Goal: Task Accomplishment & Management: Manage account settings

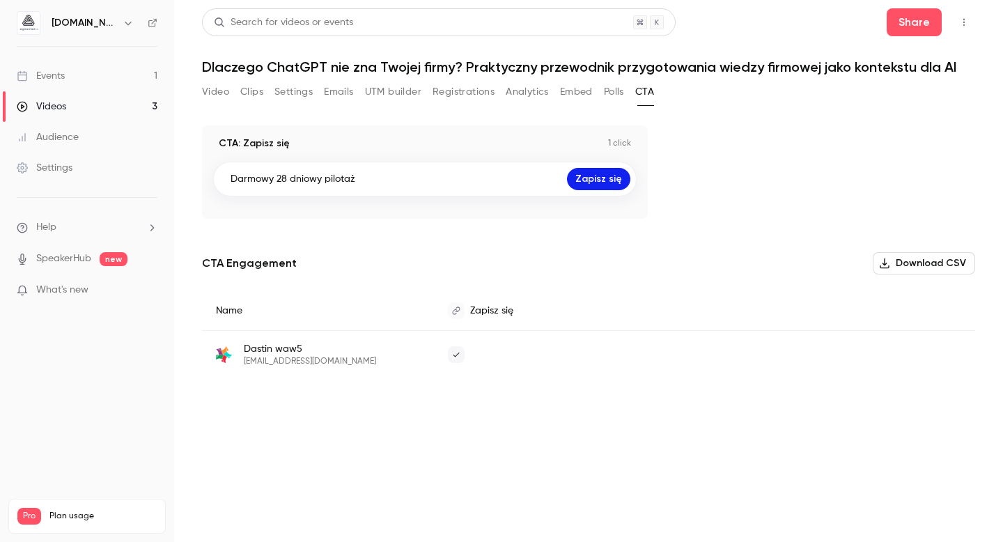
click at [344, 91] on button "Emails" at bounding box center [338, 92] width 29 height 22
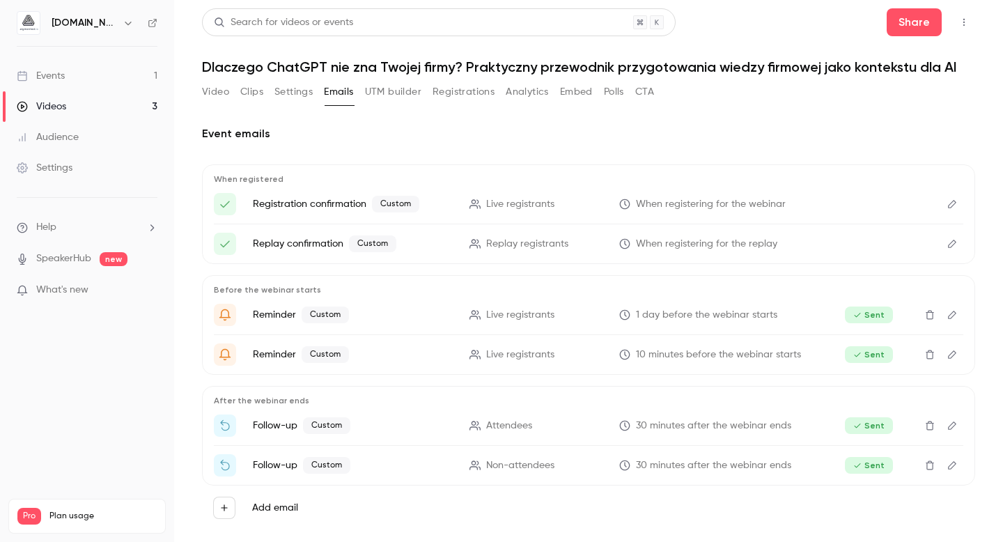
click at [946, 428] on icon "Edit" at bounding box center [951, 426] width 11 height 10
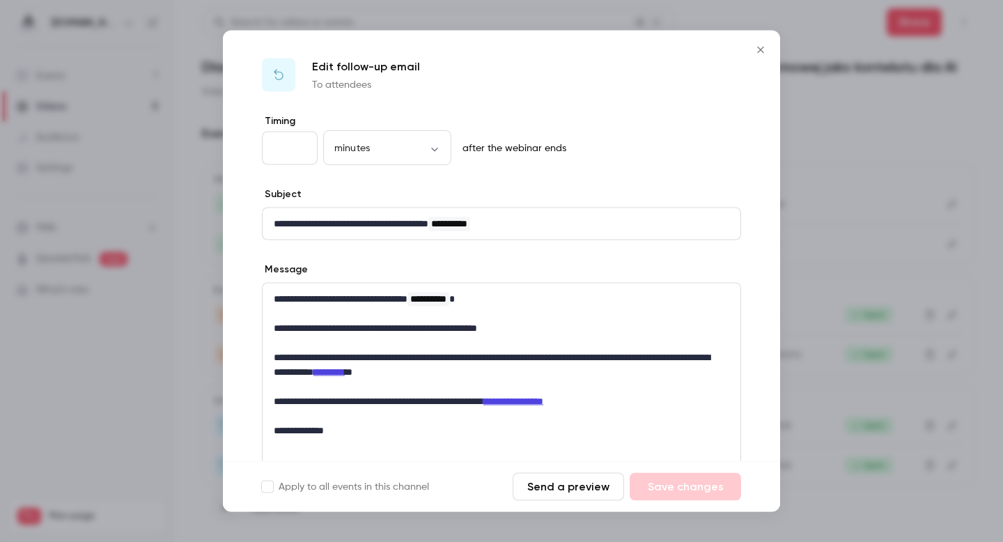
click at [543, 402] on link "**********" at bounding box center [513, 401] width 60 height 10
click at [727, 406] on div "**********" at bounding box center [502, 364] width 478 height 163
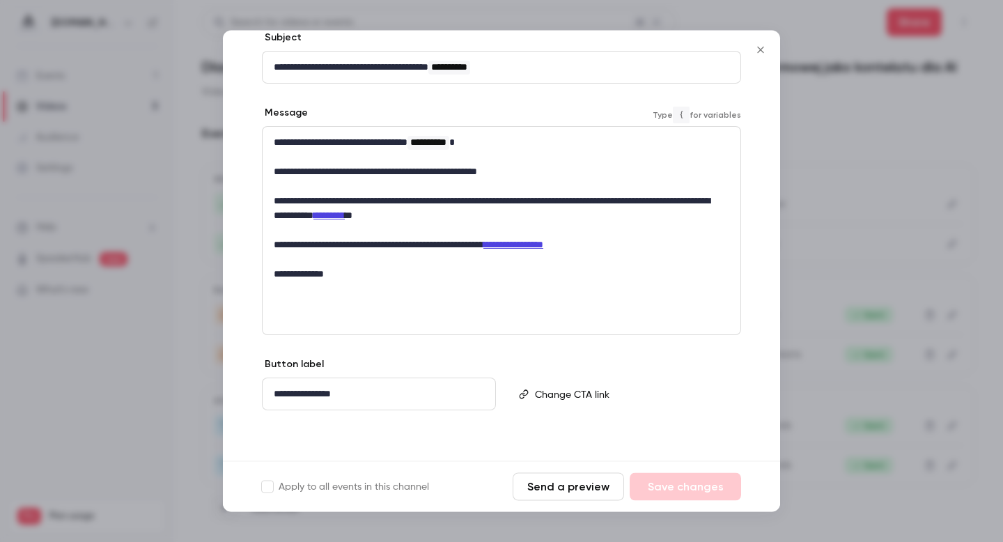
click at [579, 442] on div "**********" at bounding box center [501, 209] width 557 height 503
click at [588, 395] on p "editor" at bounding box center [632, 394] width 194 height 15
click at [398, 393] on p "**********" at bounding box center [376, 394] width 205 height 15
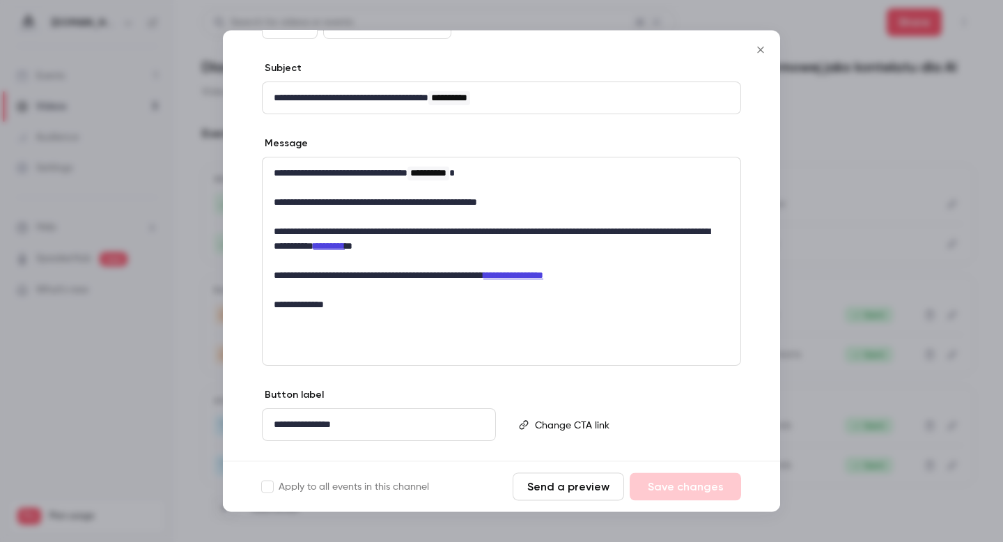
click at [487, 323] on div "**********" at bounding box center [501, 261] width 479 height 209
click at [365, 306] on p "**********" at bounding box center [496, 305] width 445 height 15
click at [846, 283] on div at bounding box center [501, 271] width 1003 height 542
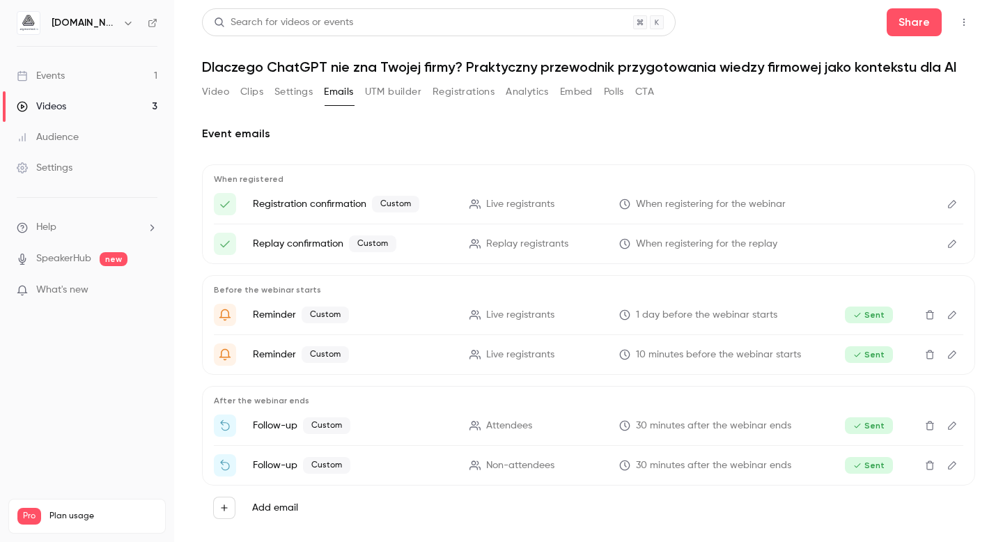
click at [72, 81] on link "Events 1" at bounding box center [87, 76] width 174 height 31
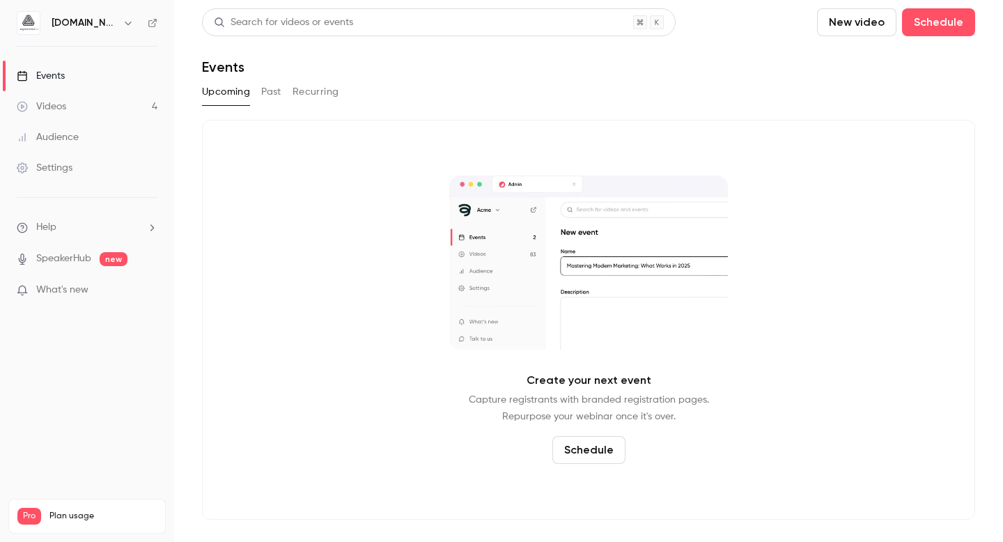
click at [123, 26] on icon "button" at bounding box center [128, 22] width 11 height 11
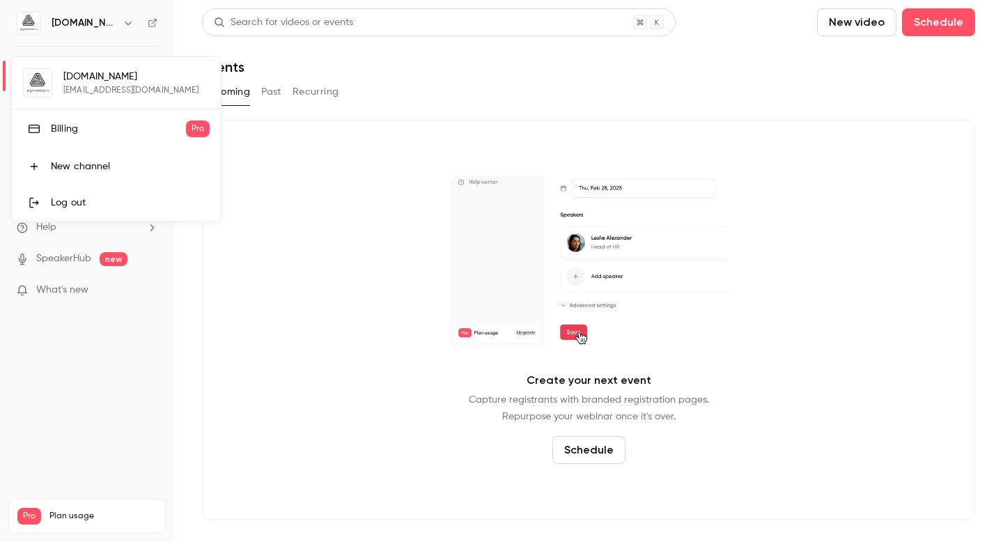
click at [87, 203] on div "Log out" at bounding box center [130, 203] width 159 height 14
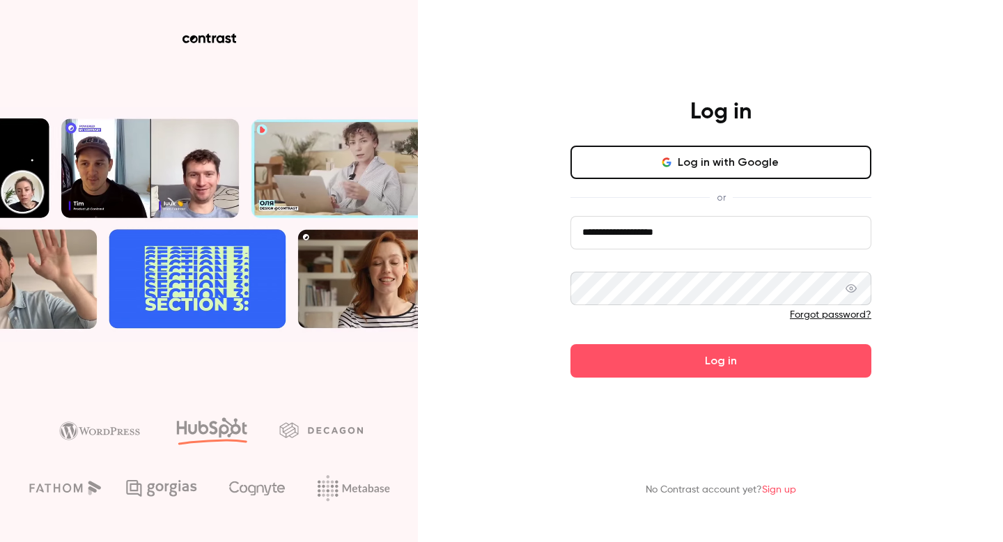
click at [731, 239] on input "**********" at bounding box center [720, 232] width 301 height 33
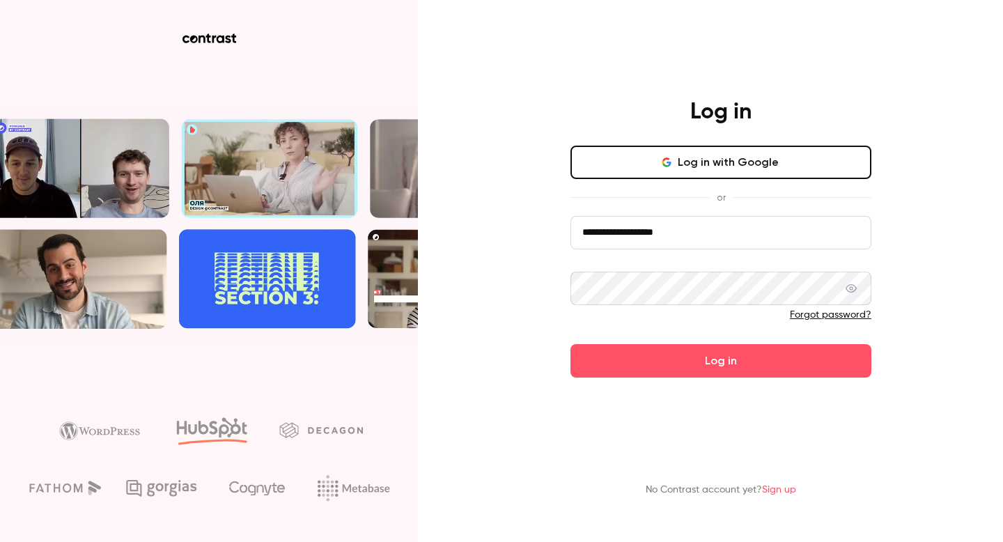
type input "**********"
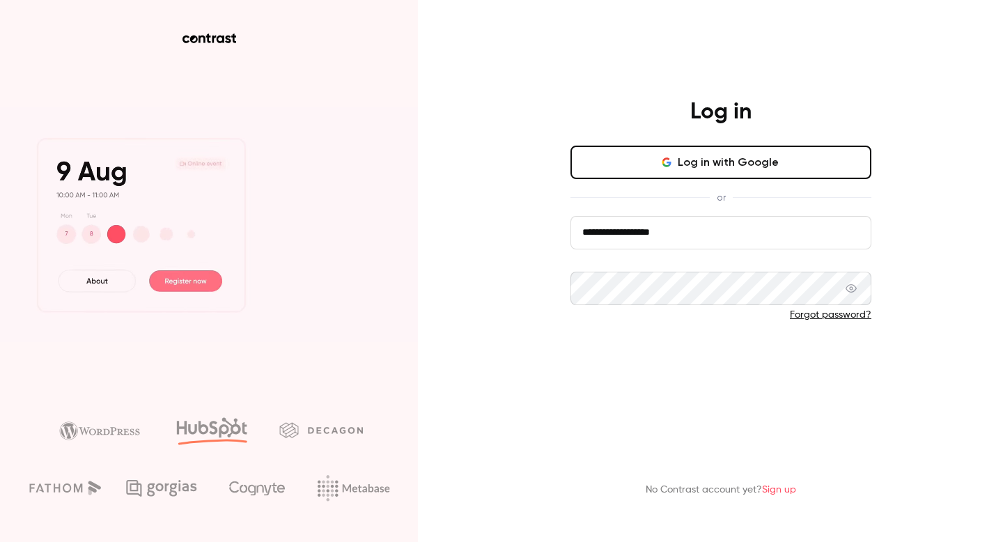
click at [693, 354] on button "Log in" at bounding box center [720, 360] width 301 height 33
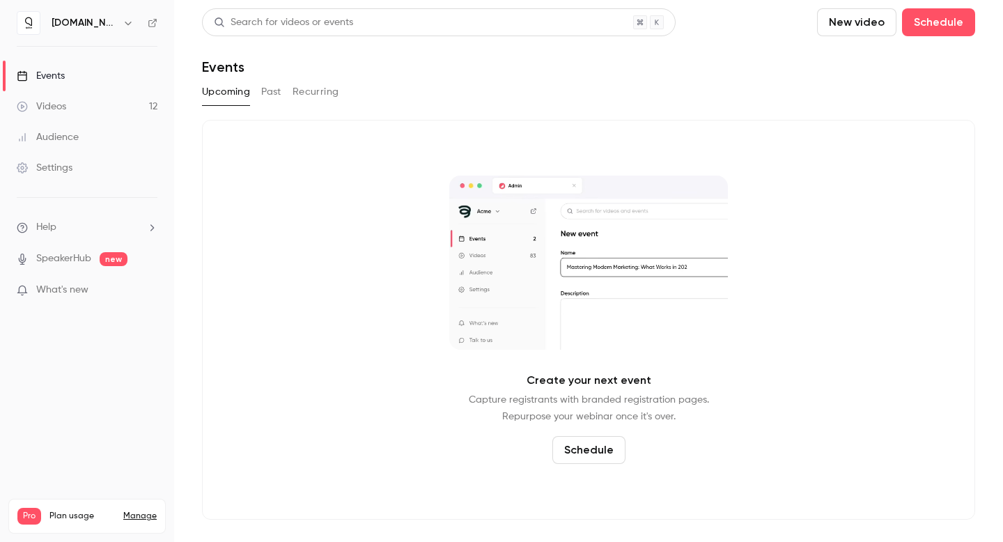
click at [95, 106] on link "Videos 12" at bounding box center [87, 106] width 174 height 31
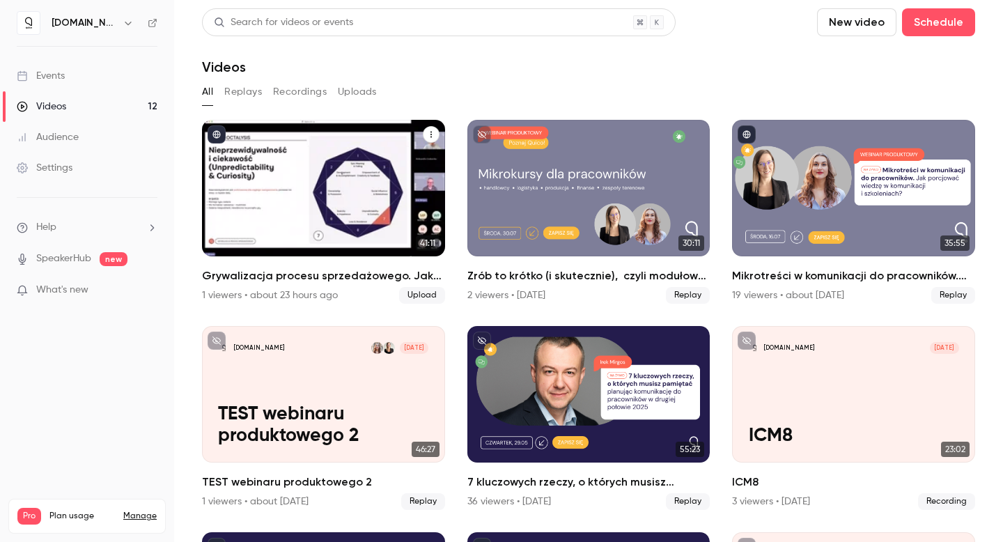
click at [214, 136] on icon "published" at bounding box center [217, 135] width 8 height 8
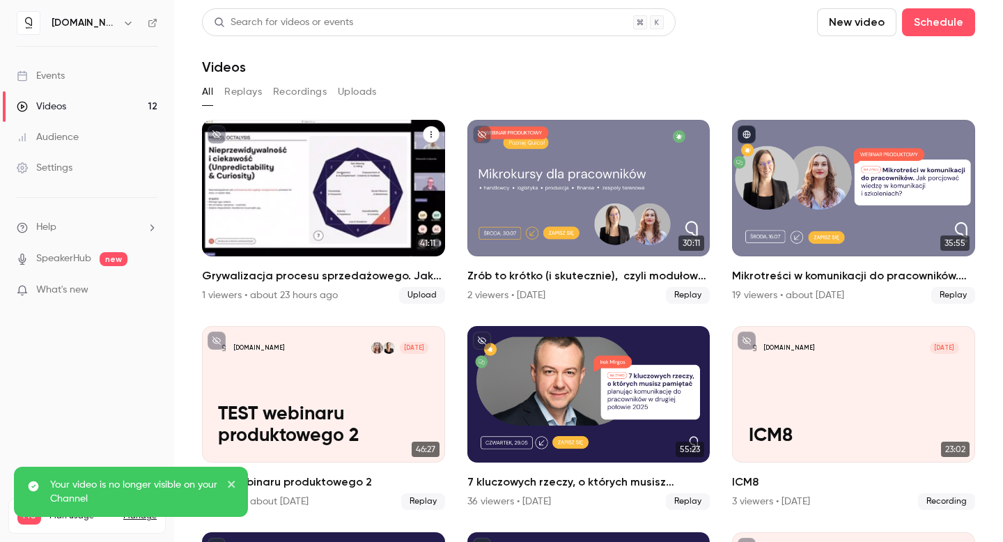
click at [219, 139] on button "unpublished" at bounding box center [217, 134] width 18 height 18
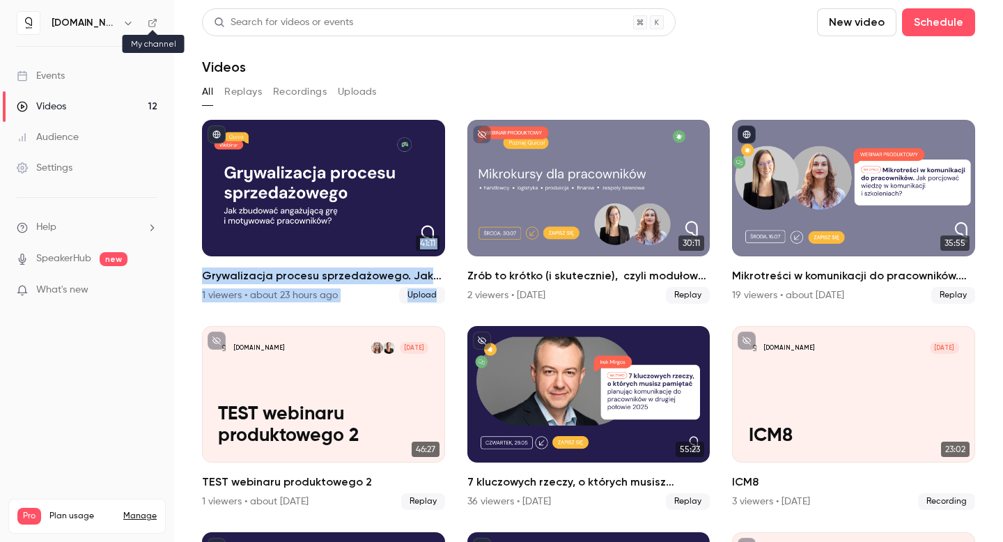
click at [156, 24] on icon at bounding box center [153, 23] width 10 height 10
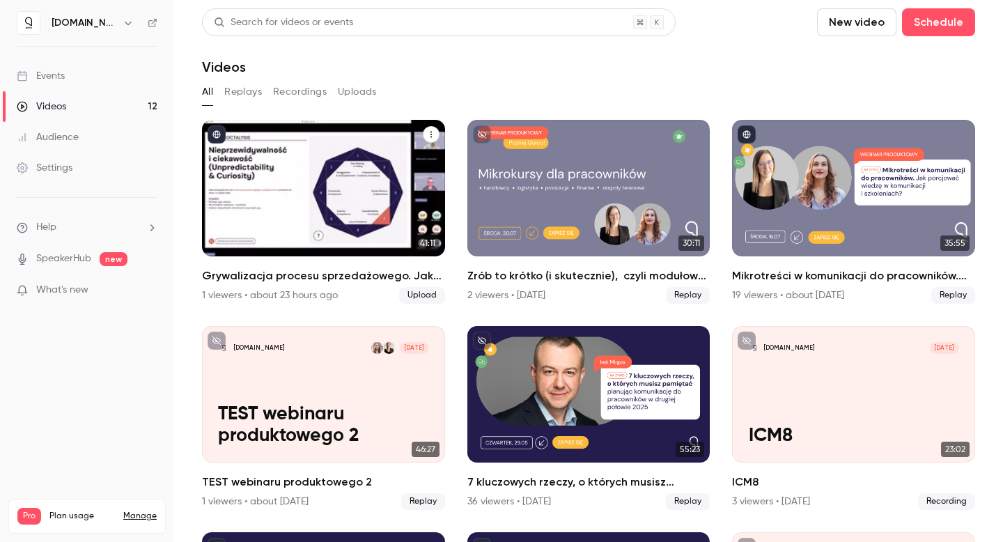
click at [433, 128] on div "Grywalizacja procesu sprzedażowego. Jak zbudować angażującą grę  i motywować pr…" at bounding box center [431, 133] width 17 height 17
click at [431, 132] on icon "Grywalizacja procesu sprzedażowego. Jak zbudować angażującą grę  i motywować pr…" at bounding box center [431, 134] width 8 height 8
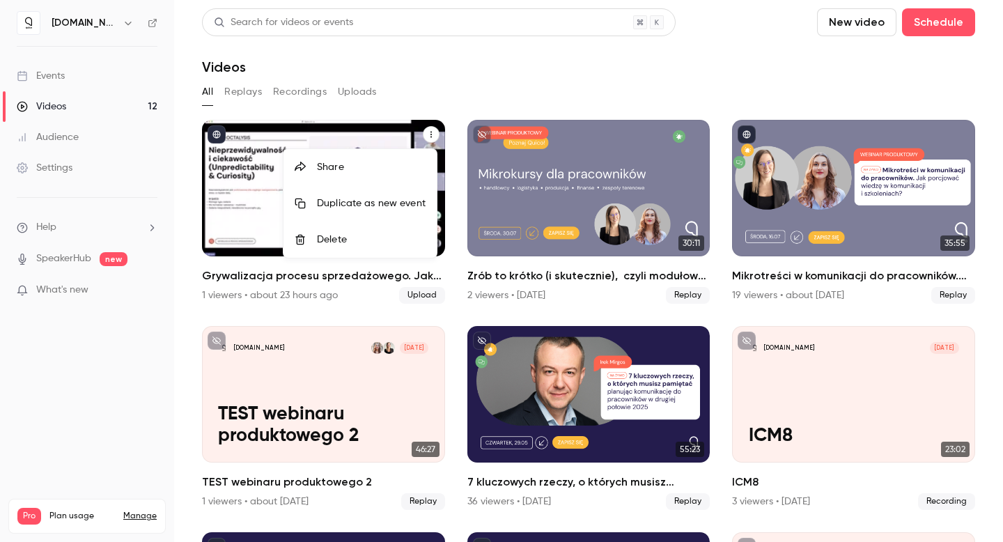
click at [376, 171] on div "Share" at bounding box center [371, 167] width 109 height 14
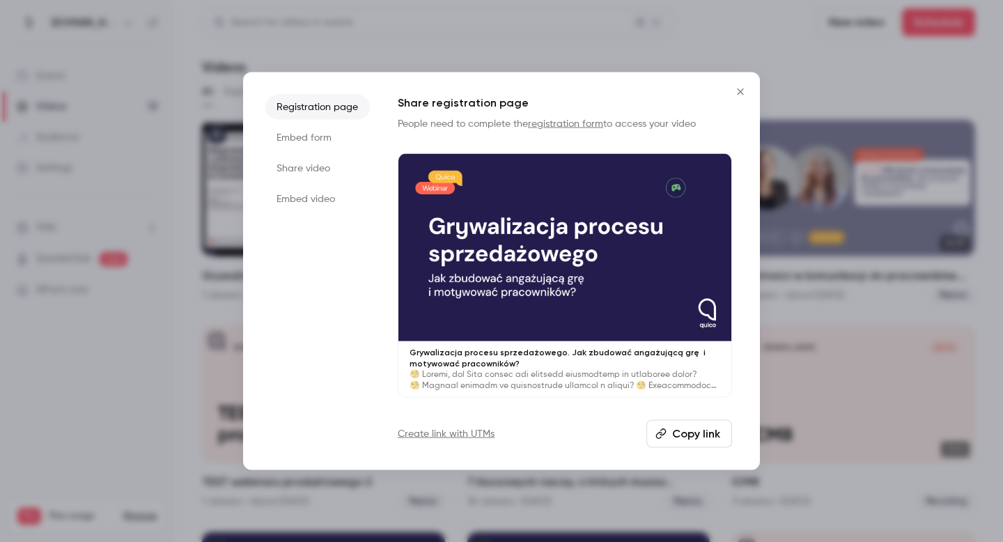
click at [274, 134] on li "Embed form" at bounding box center [317, 137] width 104 height 25
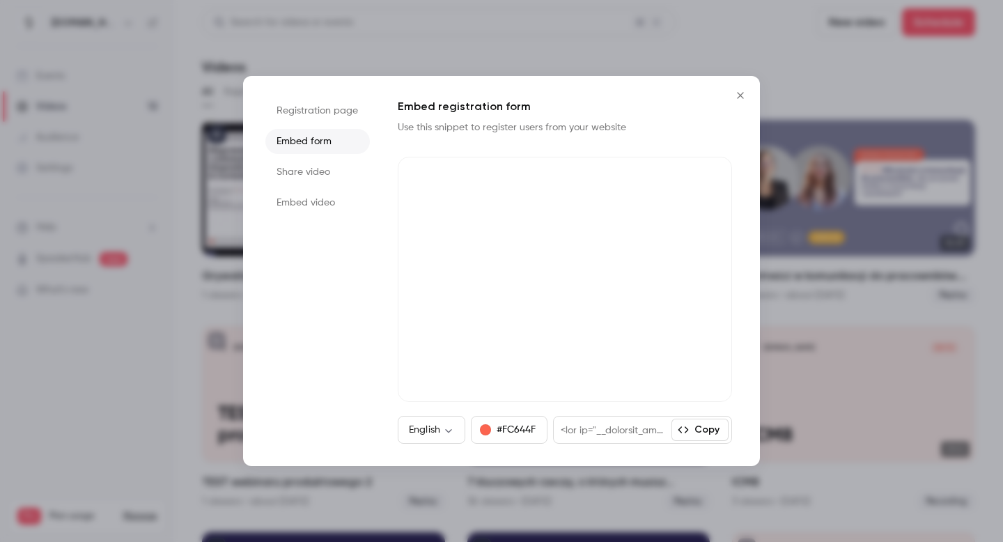
click at [306, 171] on li "Share video" at bounding box center [317, 171] width 104 height 25
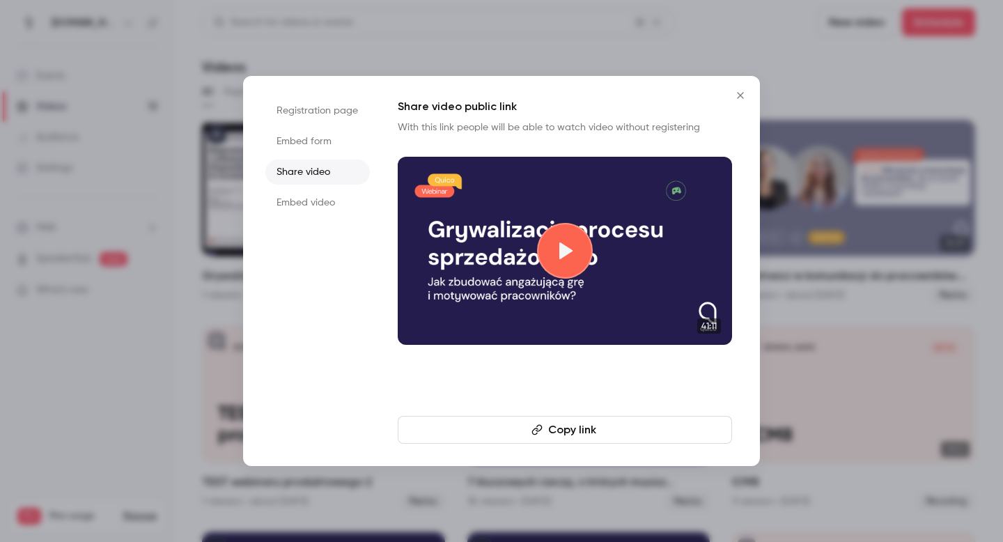
click at [295, 202] on li "Embed video" at bounding box center [317, 202] width 104 height 25
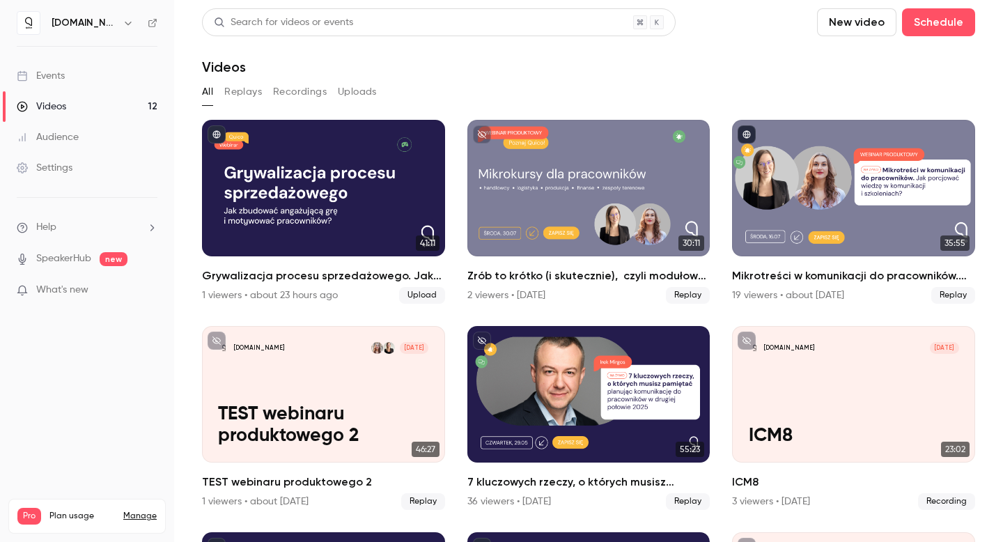
click at [123, 22] on icon "button" at bounding box center [128, 22] width 11 height 11
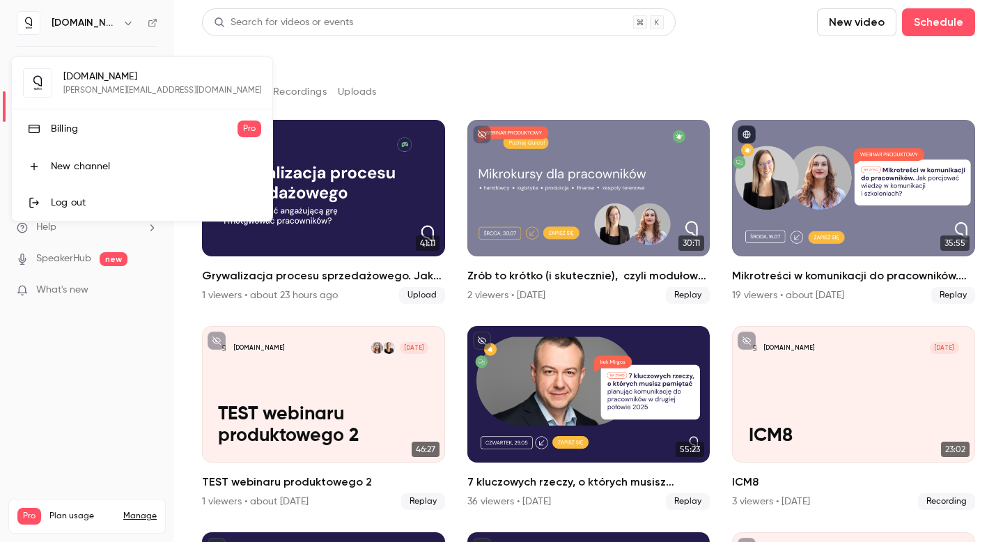
click at [72, 192] on link "Log out" at bounding box center [142, 203] width 260 height 36
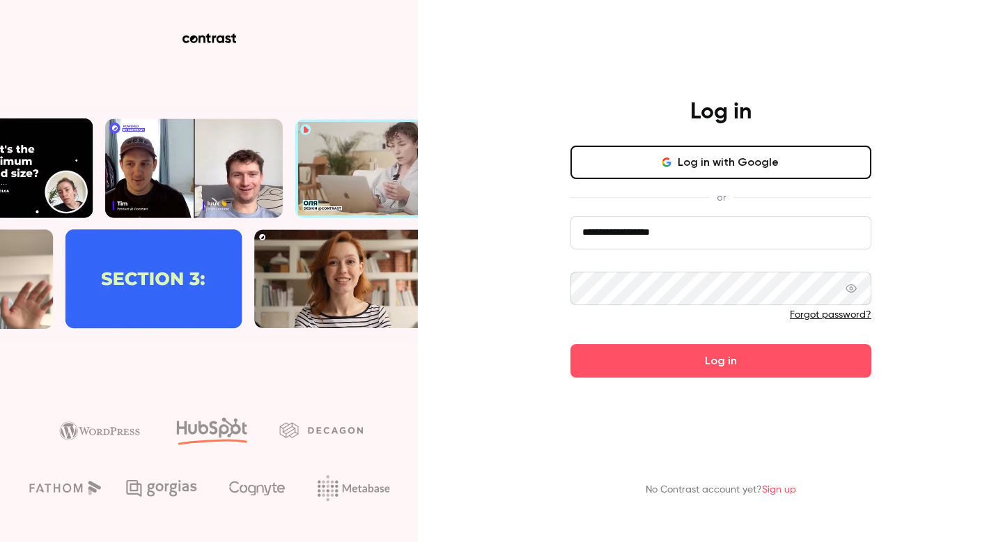
click at [726, 238] on input "**********" at bounding box center [720, 232] width 301 height 33
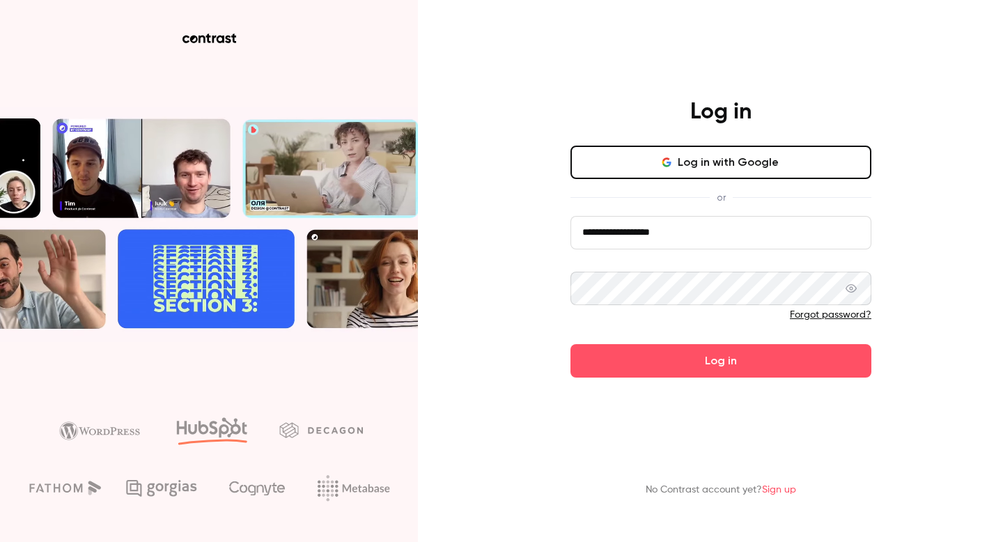
type input "**********"
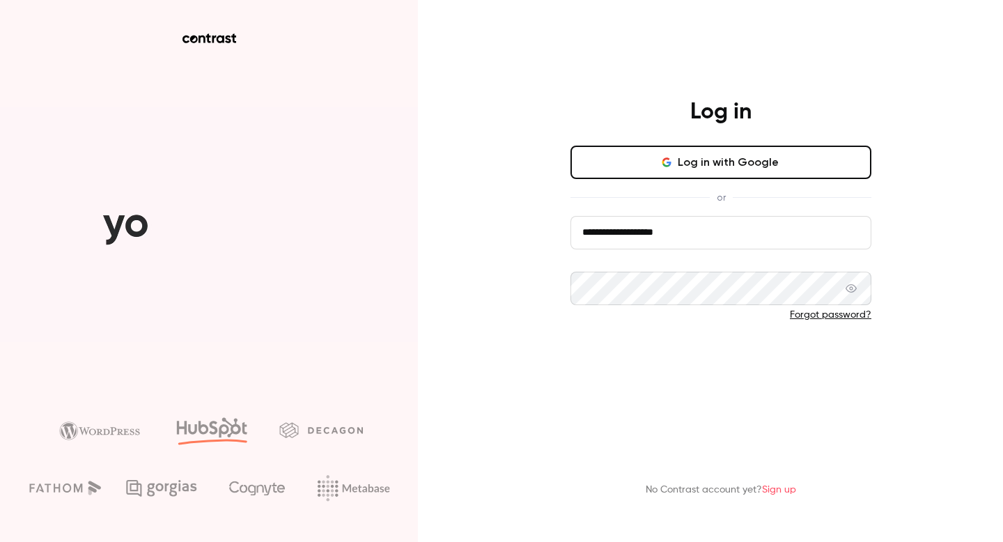
click at [653, 357] on button "Log in" at bounding box center [720, 360] width 301 height 33
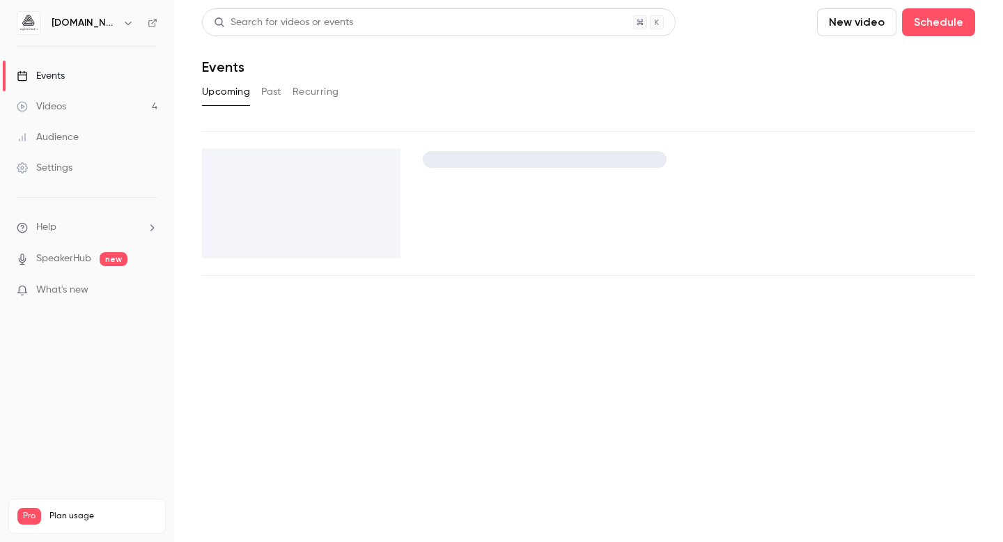
click at [133, 104] on link "Videos 4" at bounding box center [87, 106] width 174 height 31
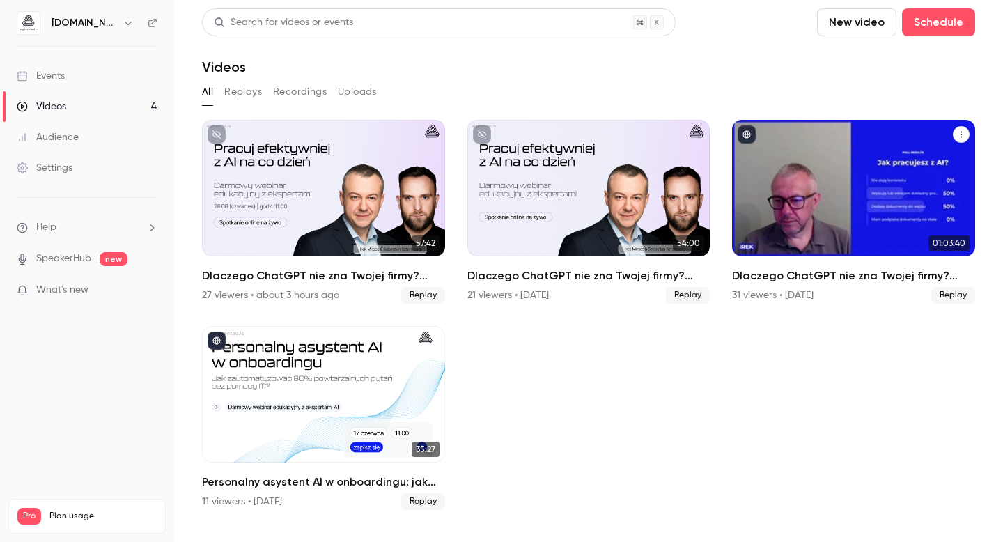
click at [767, 277] on h2 "Dlaczego ChatGPT nie zna Twojej firmy? Praktyczny przewodnik przygotowania wied…" at bounding box center [853, 275] width 243 height 17
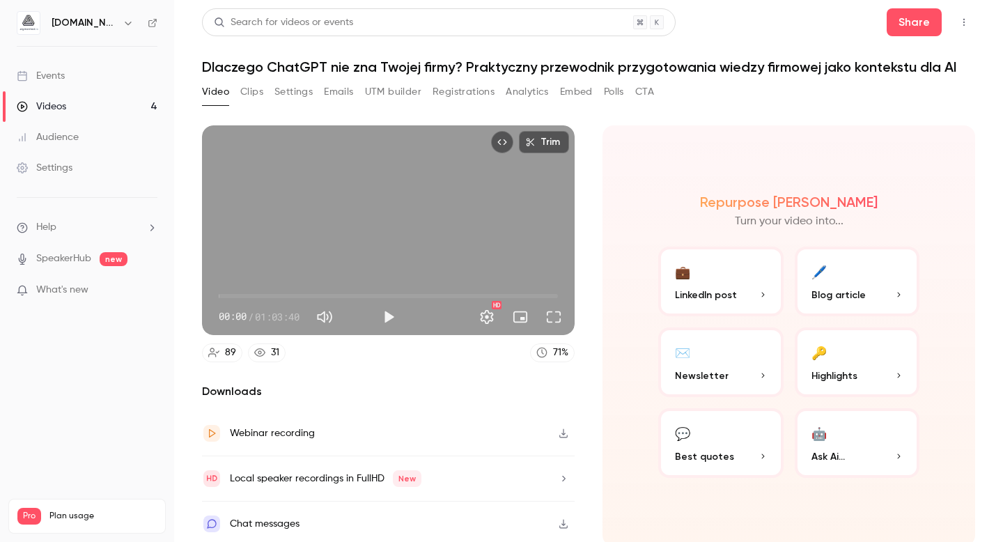
click at [444, 93] on button "Registrations" at bounding box center [463, 92] width 62 height 22
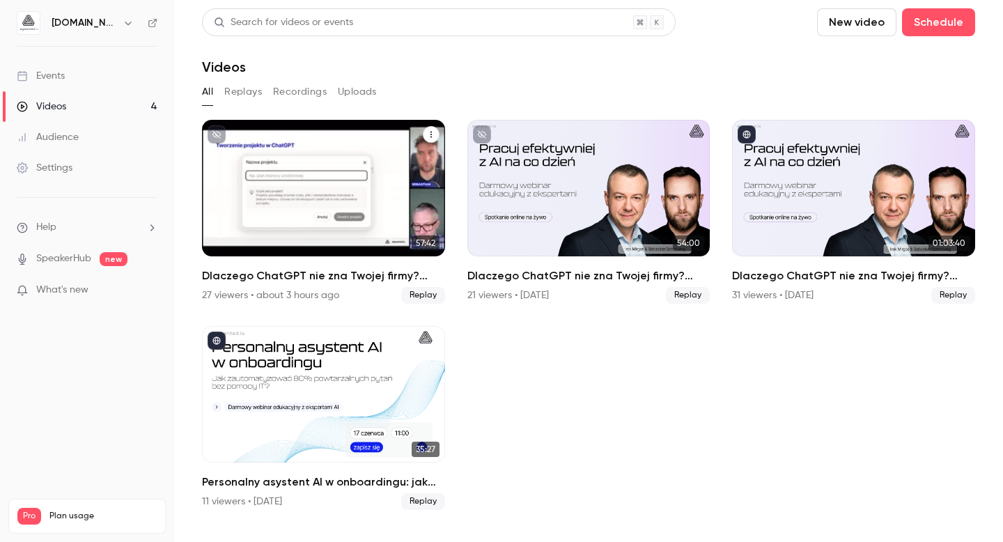
click at [307, 274] on h2 "Dlaczego ChatGPT nie zna Twojej firmy? Praktyczny przewodnik przygotowania wied…" at bounding box center [323, 275] width 243 height 17
click at [372, 273] on h2 "Dlaczego ChatGPT nie zna Twojej firmy? Praktyczny przewodnik przygotowania wied…" at bounding box center [323, 275] width 243 height 17
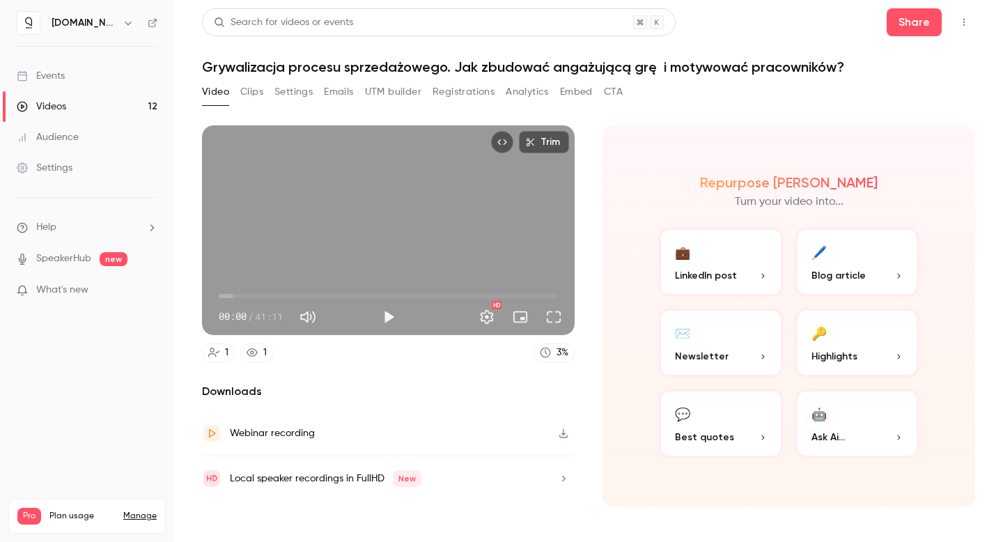
click at [449, 91] on button "Registrations" at bounding box center [463, 92] width 62 height 22
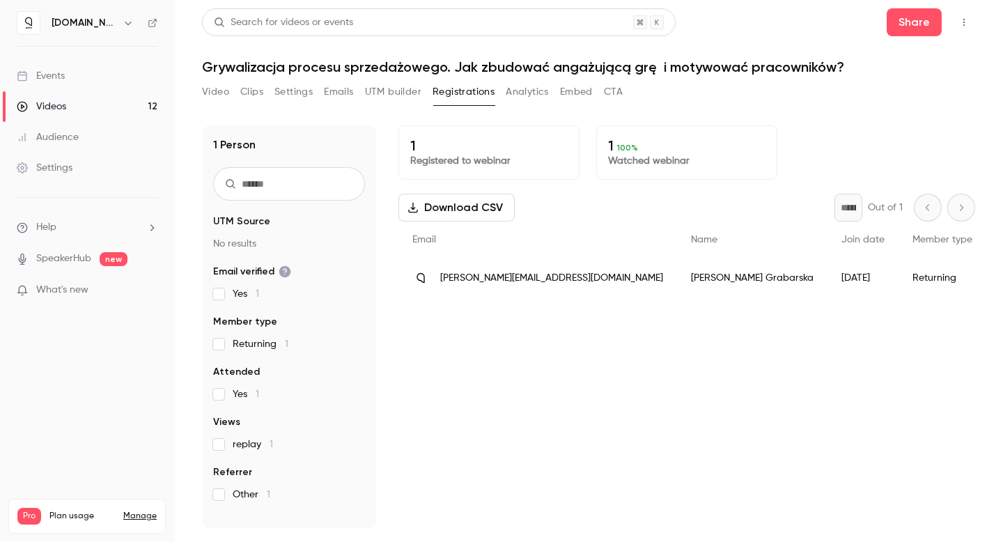
click at [221, 94] on button "Video" at bounding box center [215, 92] width 27 height 22
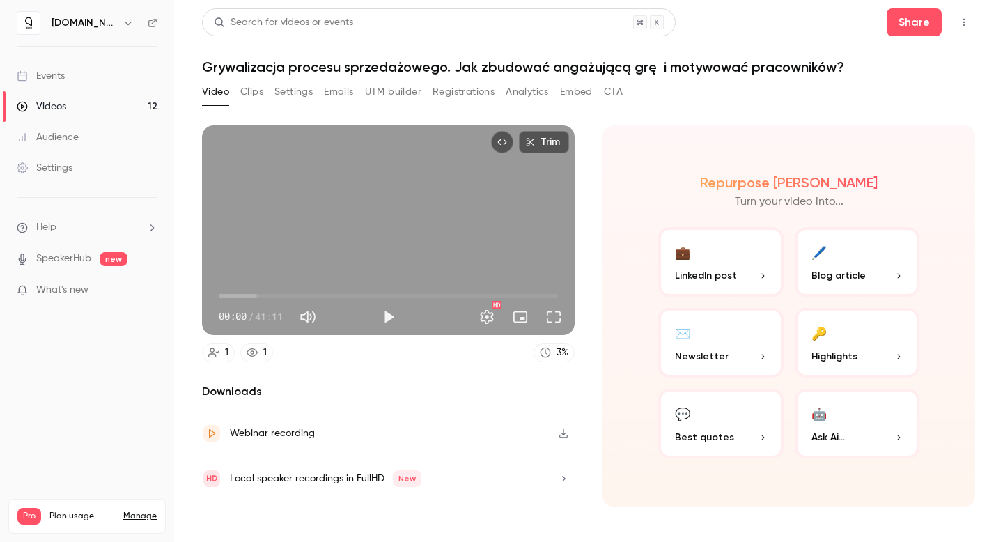
click at [64, 166] on div "Settings" at bounding box center [45, 168] width 56 height 14
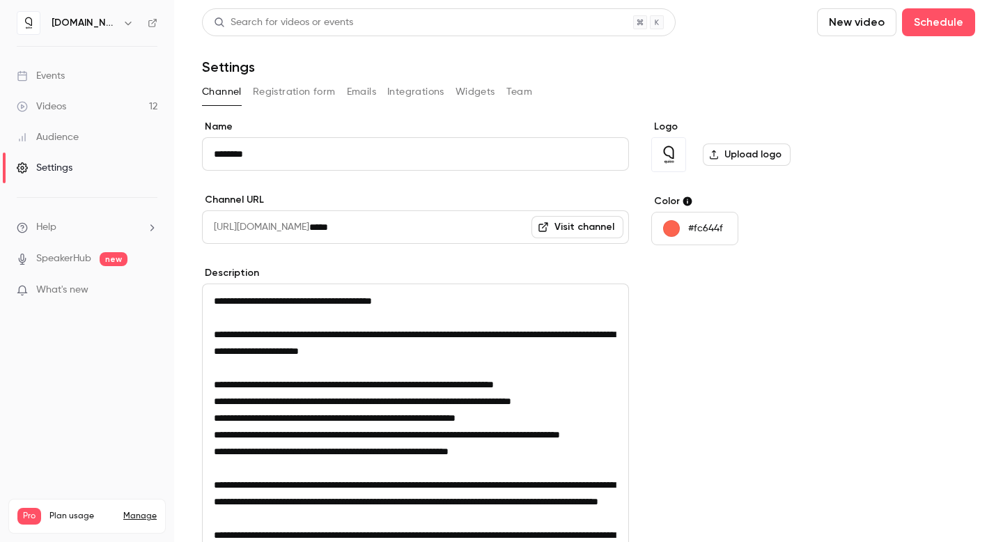
click at [272, 88] on button "Registration form" at bounding box center [294, 92] width 83 height 22
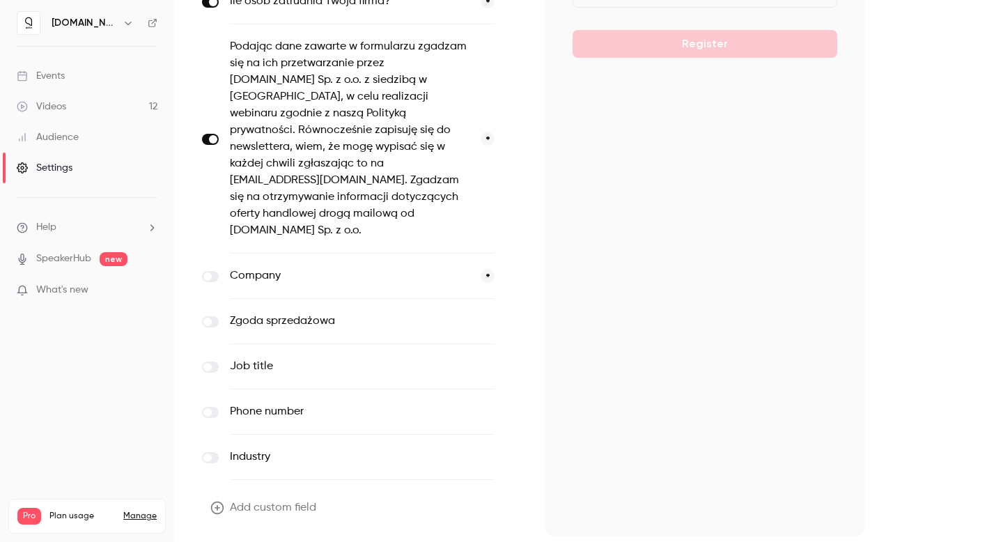
scroll to position [338, 0]
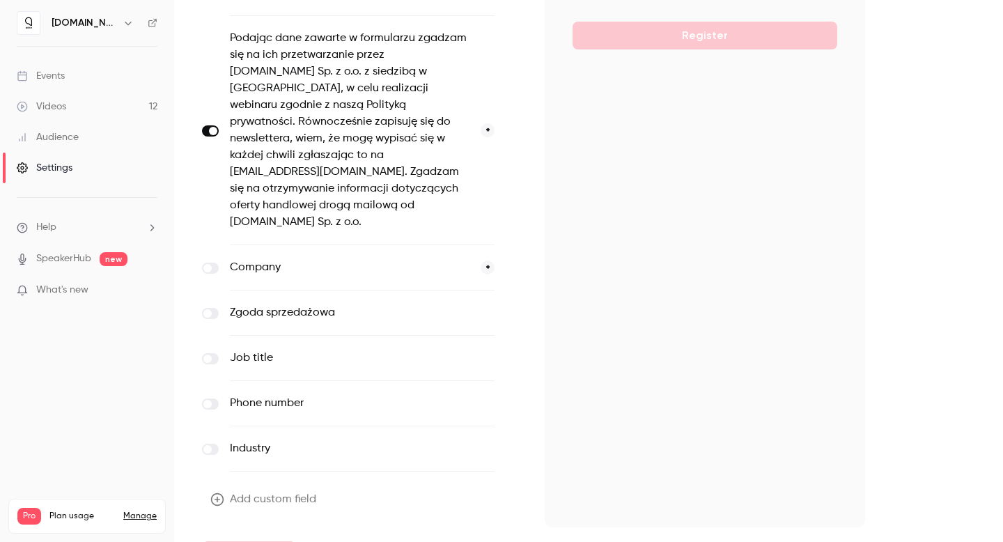
click at [212, 398] on label at bounding box center [210, 403] width 17 height 11
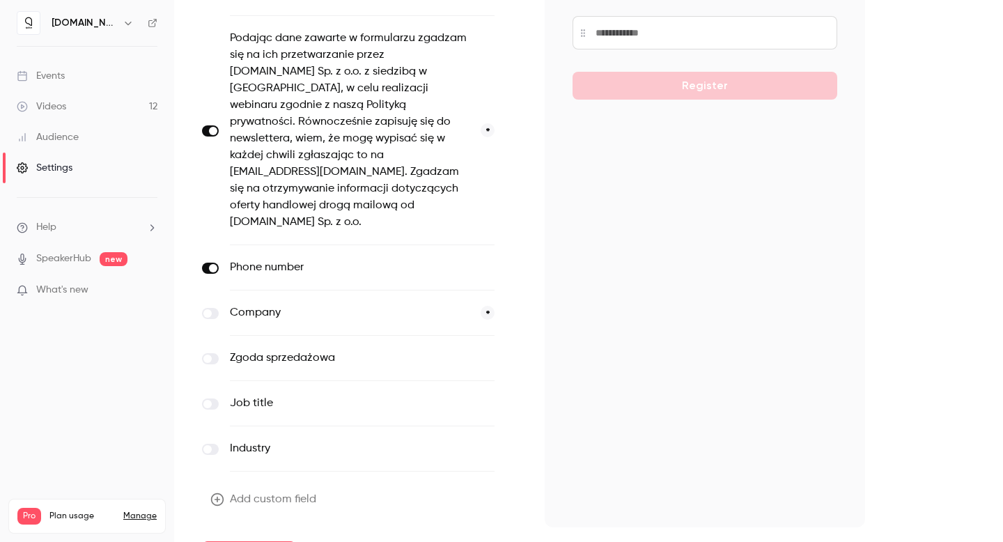
click at [481, 260] on button "optional" at bounding box center [471, 267] width 47 height 14
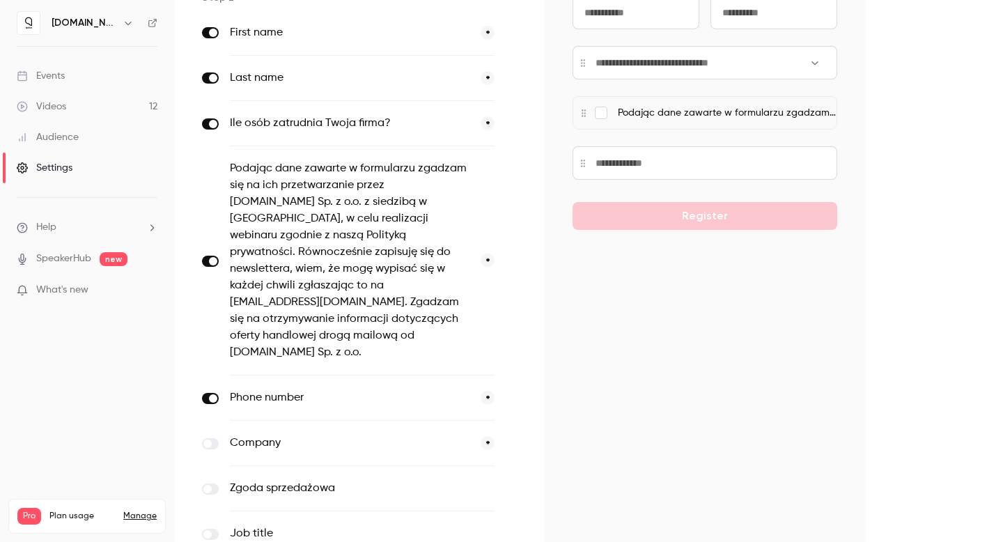
scroll to position [136, 0]
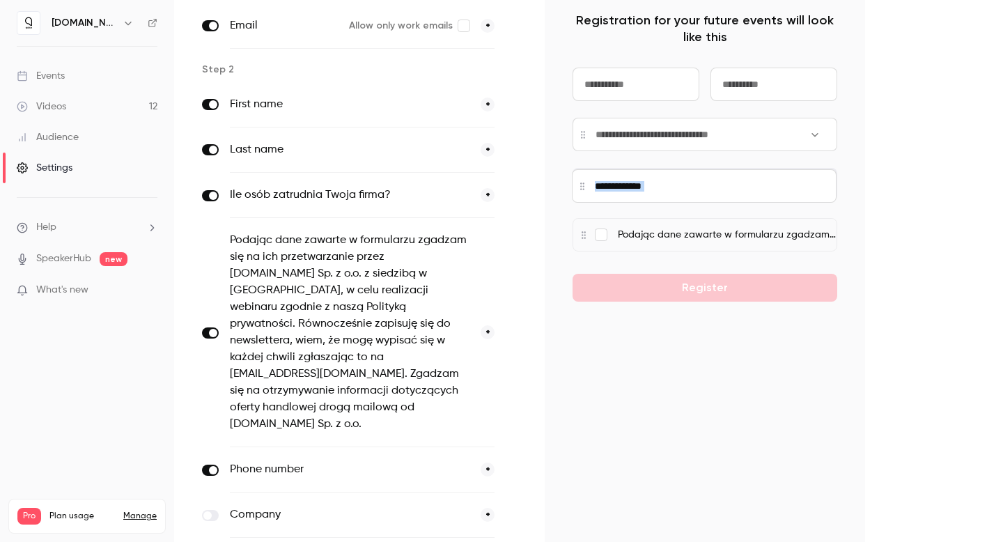
drag, startPoint x: 586, startPoint y: 235, endPoint x: 586, endPoint y: 186, distance: 49.5
click at [586, 186] on div at bounding box center [704, 185] width 265 height 33
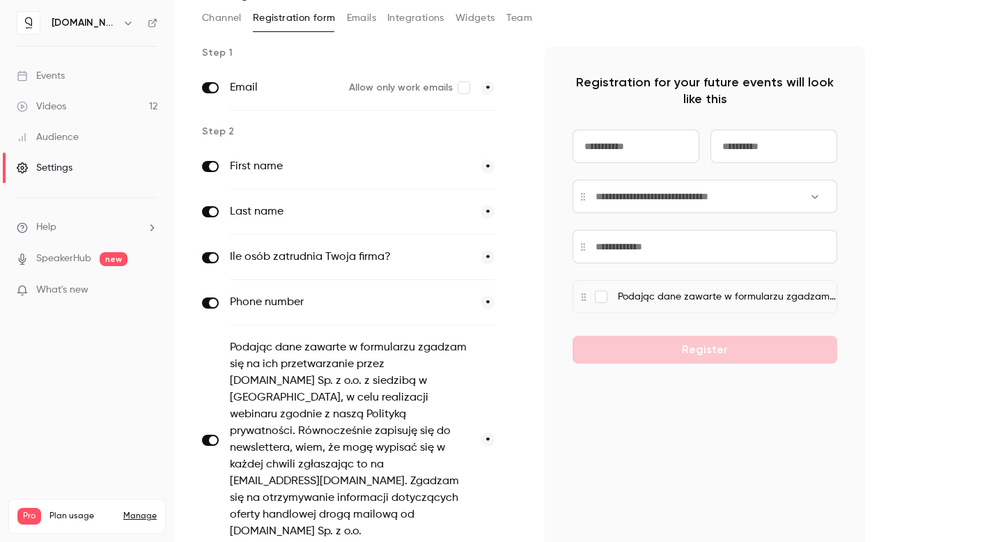
scroll to position [47, 0]
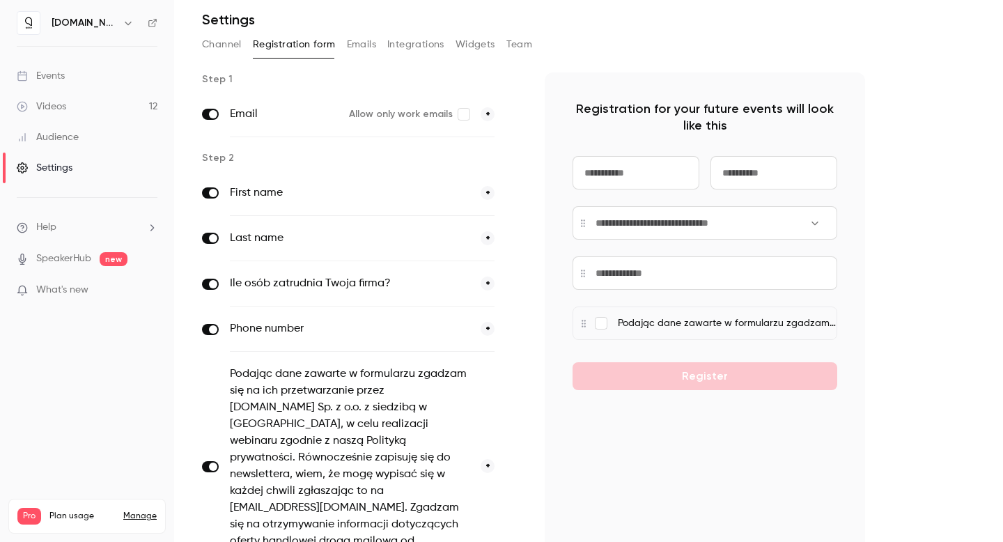
click at [485, 329] on button "*" at bounding box center [488, 329] width 14 height 14
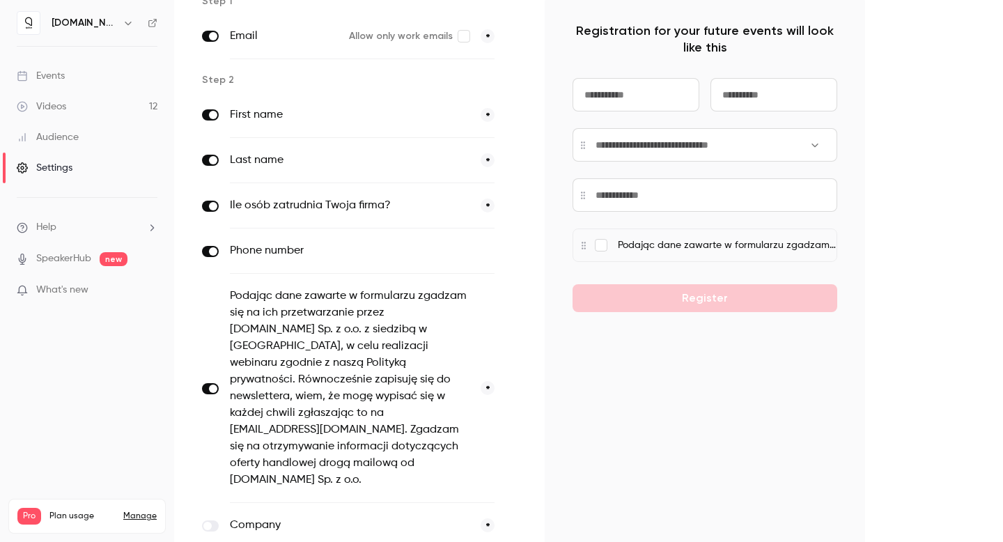
scroll to position [90, 0]
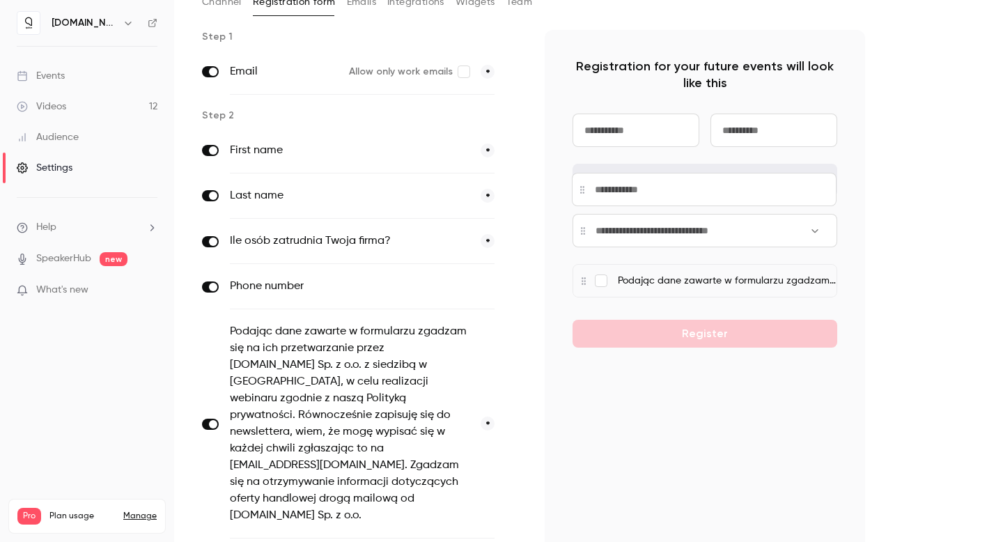
drag, startPoint x: 577, startPoint y: 231, endPoint x: 577, endPoint y: 189, distance: 41.1
click at [577, 189] on div at bounding box center [704, 189] width 265 height 33
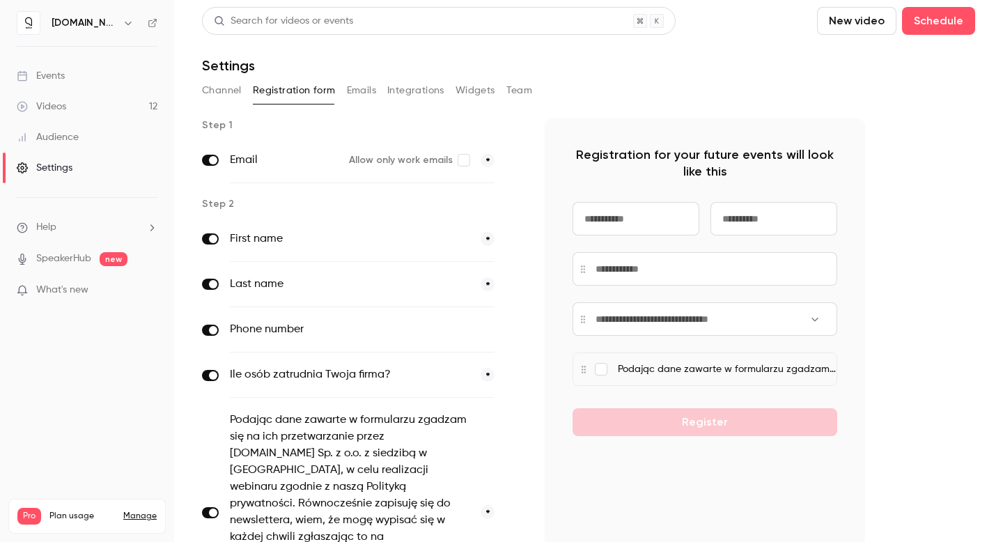
scroll to position [0, 0]
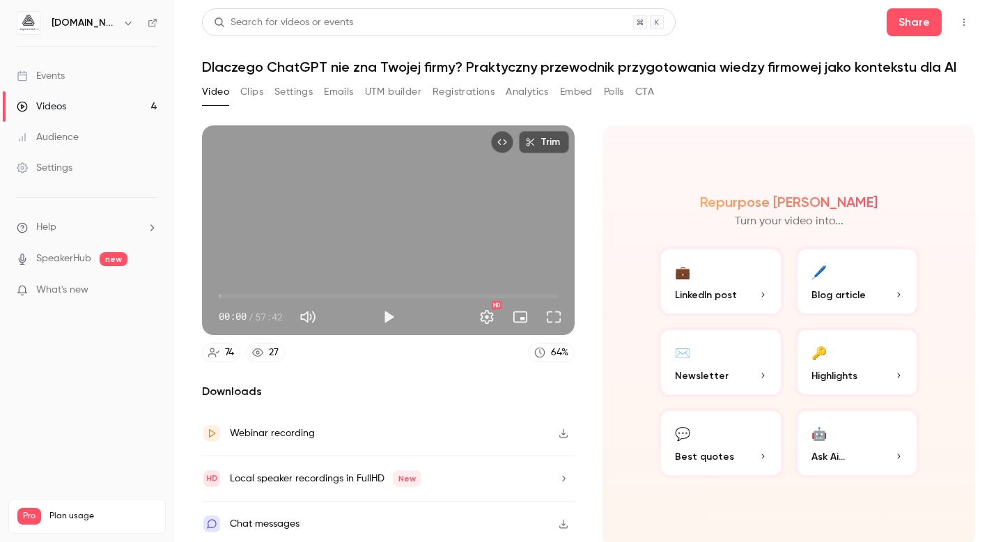
click at [506, 87] on div "Video Clips Settings Emails UTM builder Registrations Analytics Embed Polls CTA" at bounding box center [428, 92] width 452 height 22
click at [524, 93] on button "Analytics" at bounding box center [527, 92] width 43 height 22
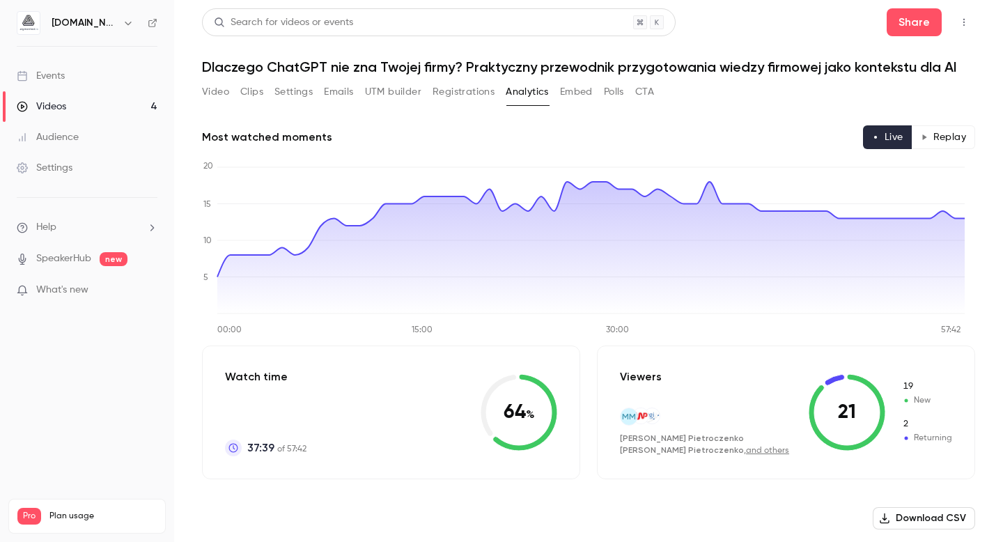
click at [481, 94] on button "Registrations" at bounding box center [463, 92] width 62 height 22
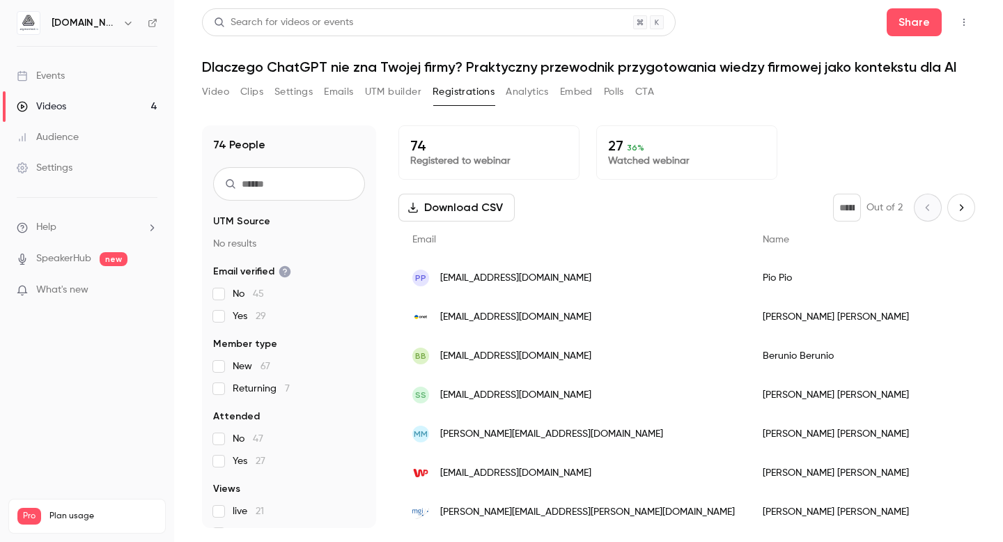
click at [522, 93] on button "Analytics" at bounding box center [527, 92] width 43 height 22
